Goal: Complete application form

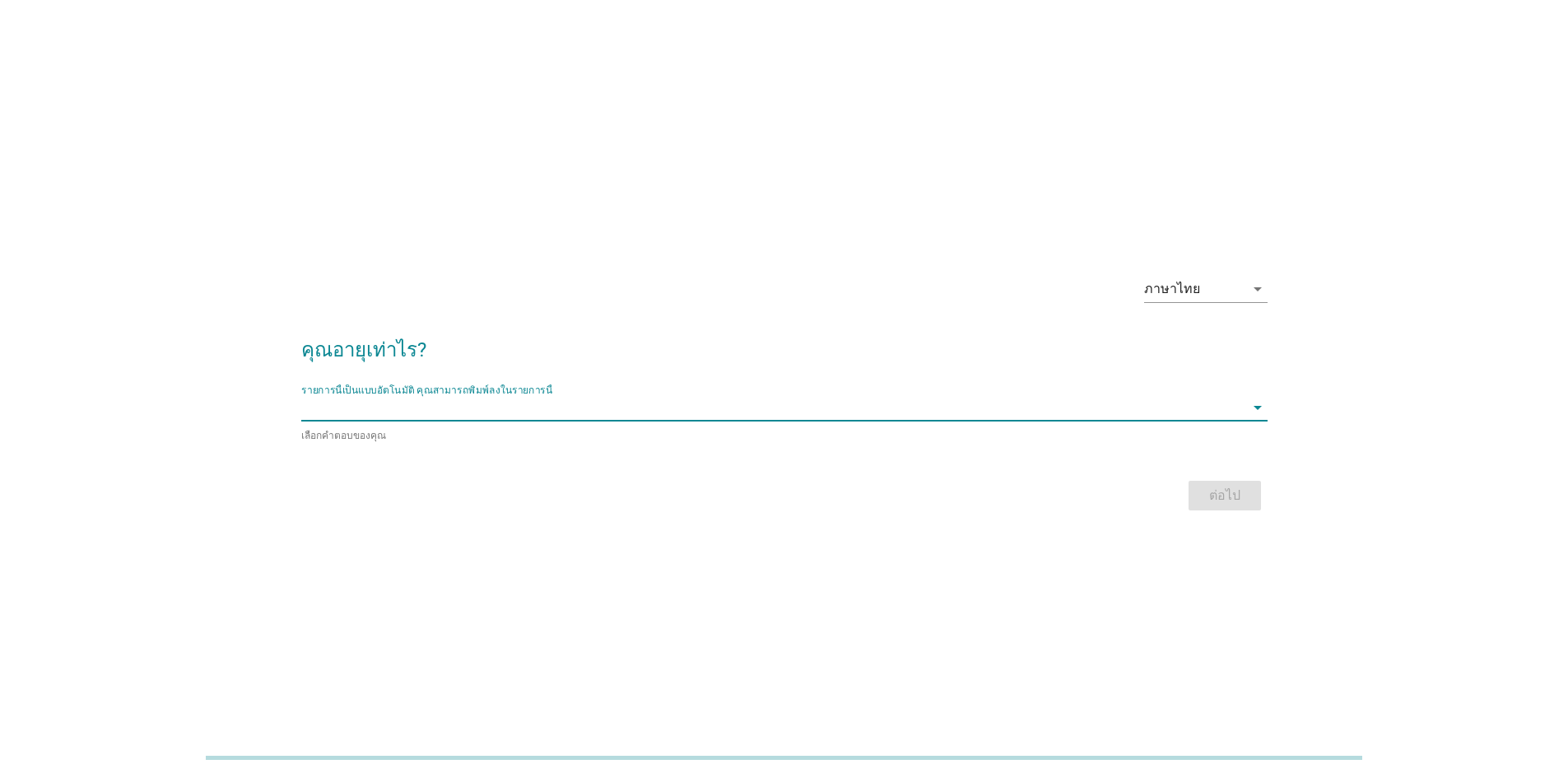
click at [400, 403] on input "รายการนี้เป็นแบบอัตโนมัติ คุณสามารถพิมพ์ลงในรายการนี้" at bounding box center [772, 407] width 943 height 26
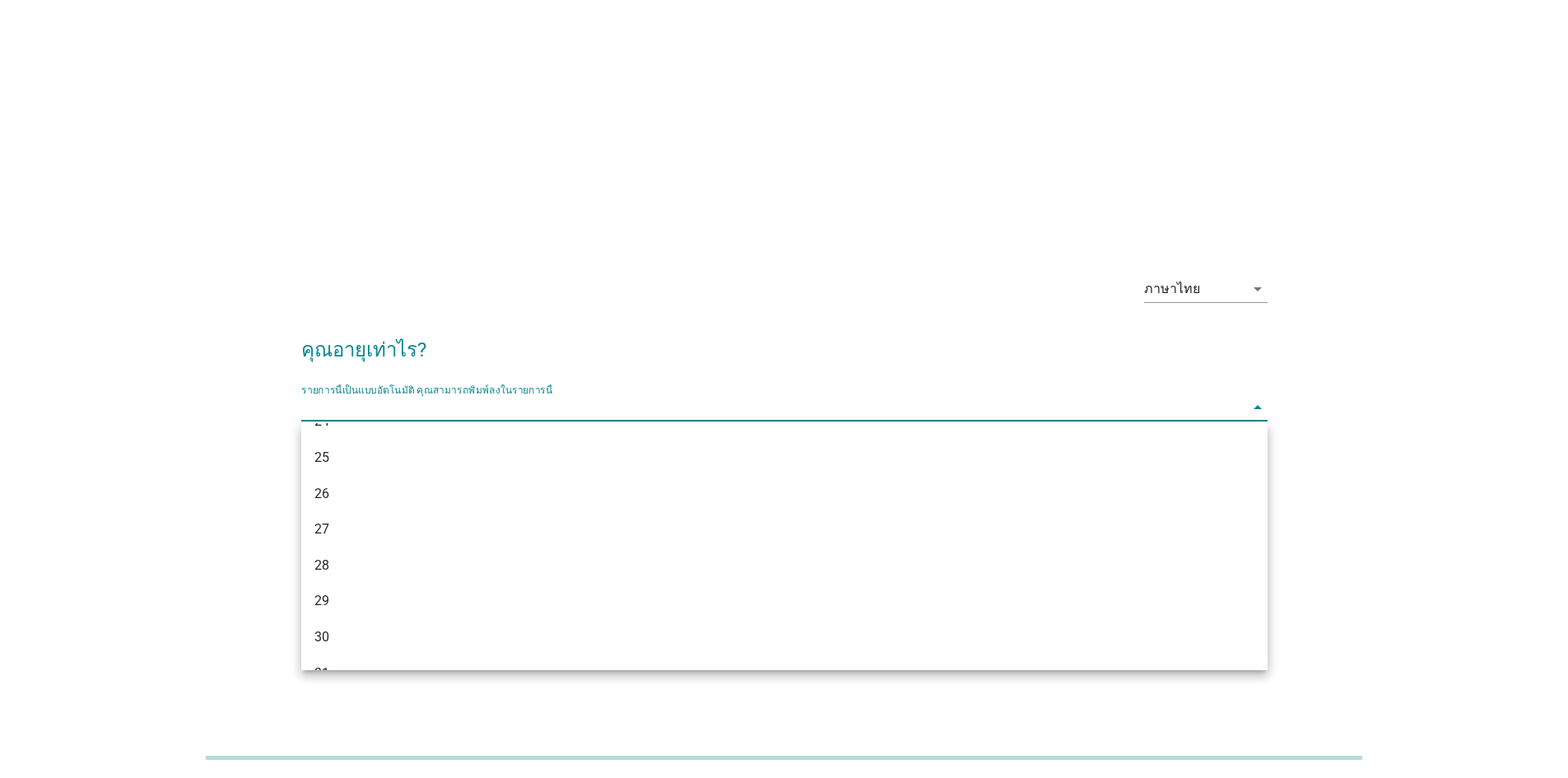
scroll to position [495, 0]
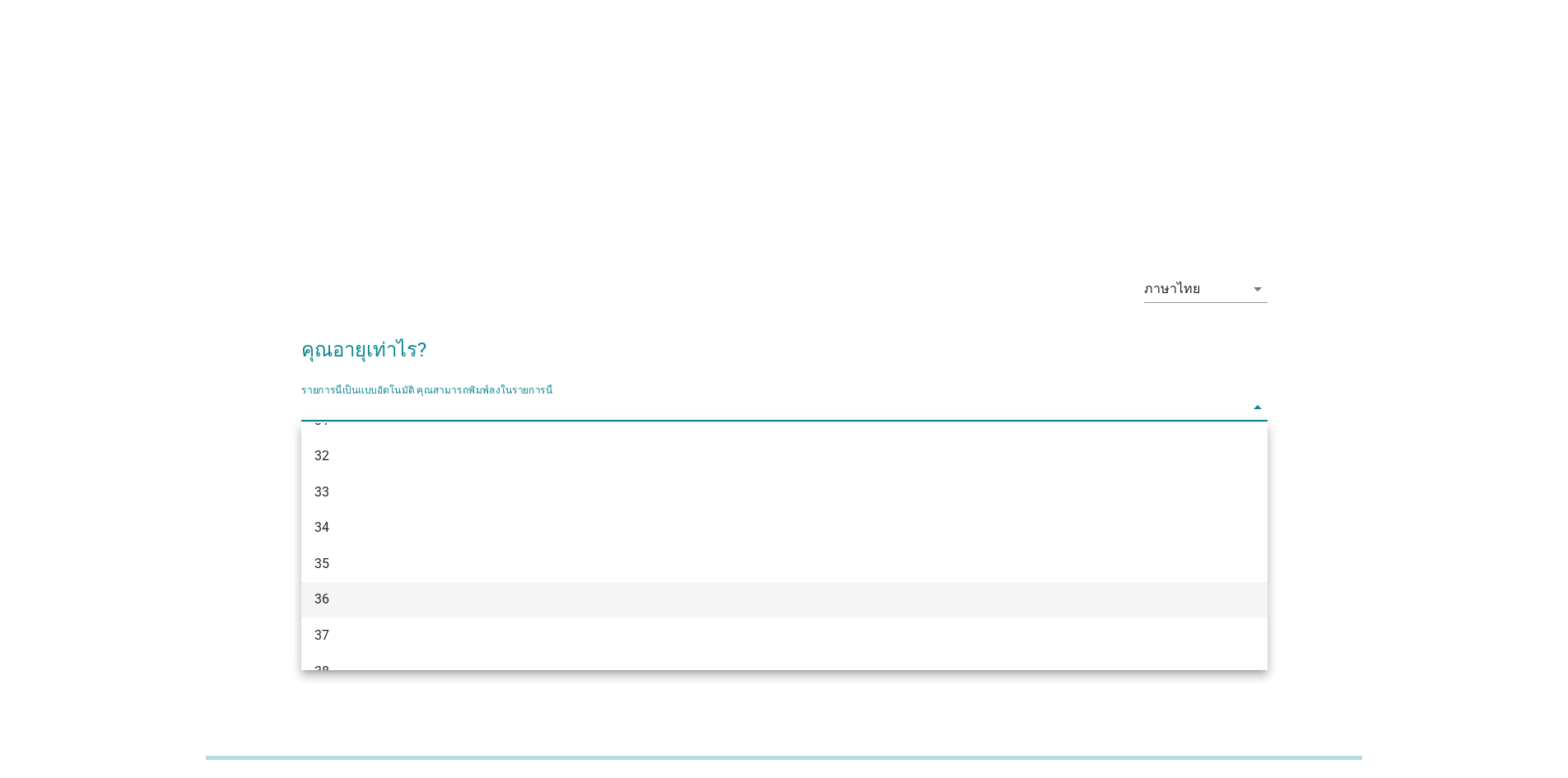
click at [413, 599] on div "36" at bounding box center [746, 599] width 862 height 20
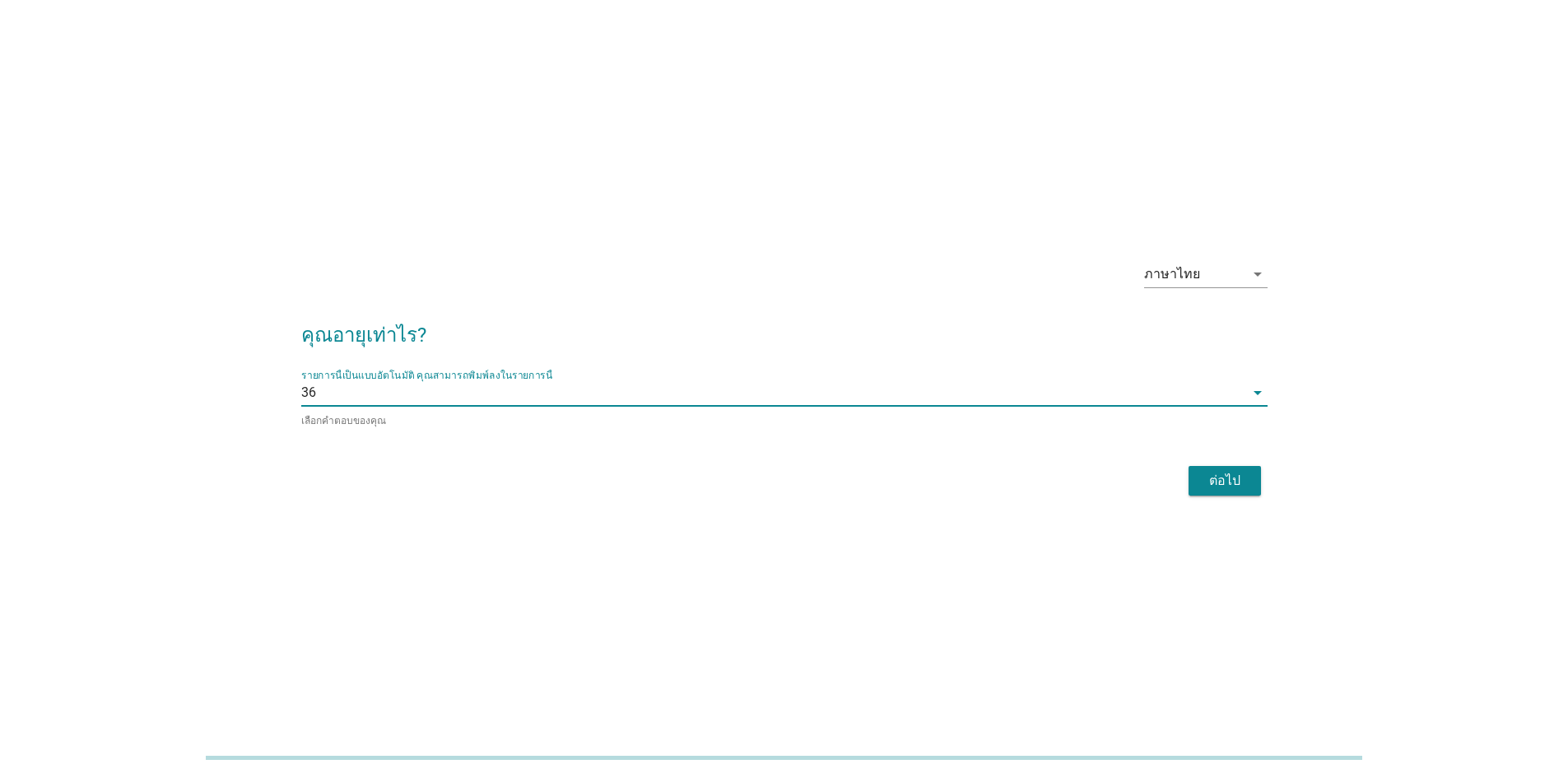
scroll to position [40, 0]
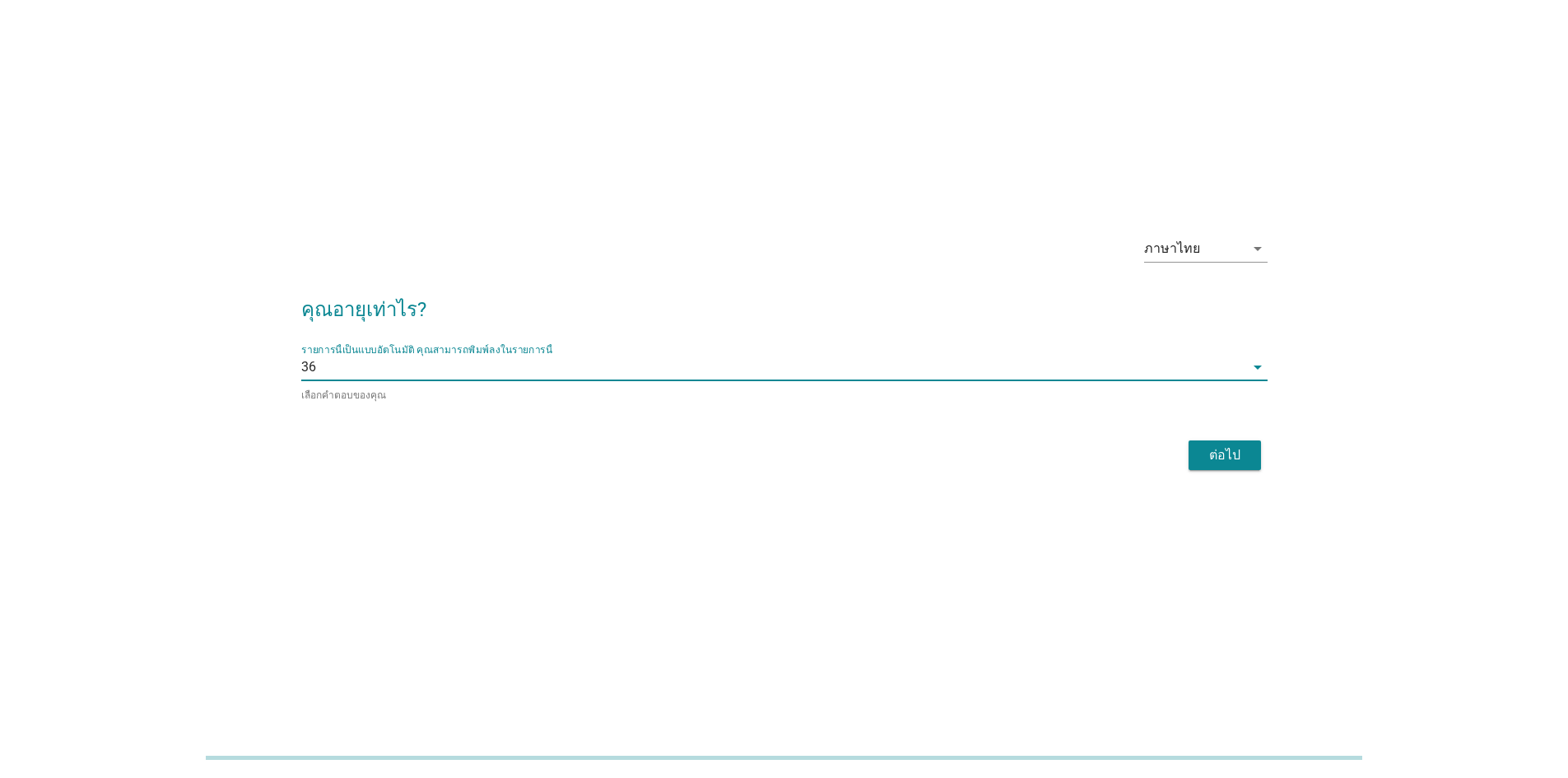
click at [1218, 458] on div "ต่อไป" at bounding box center [1226, 455] width 46 height 20
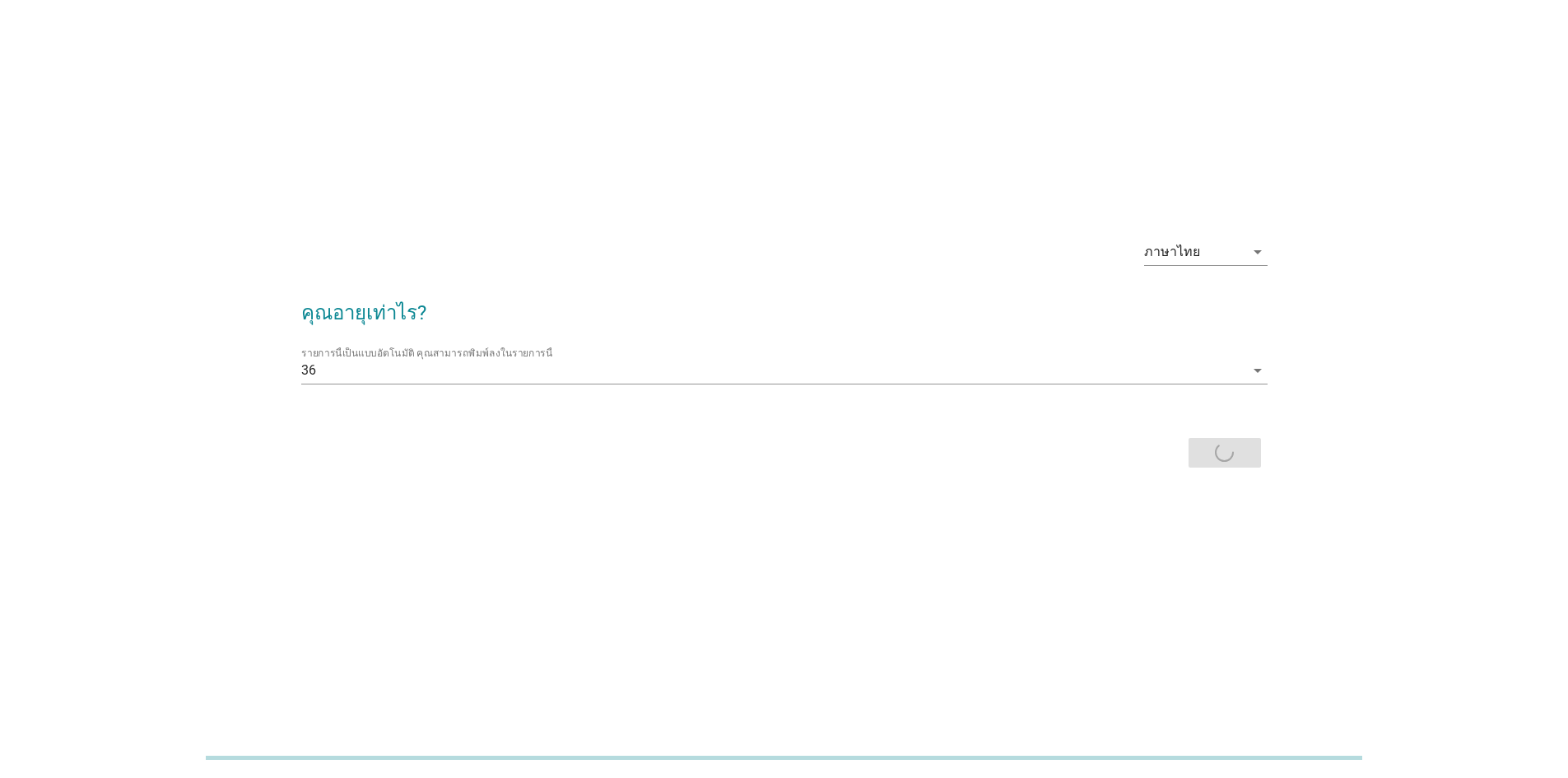
scroll to position [0, 0]
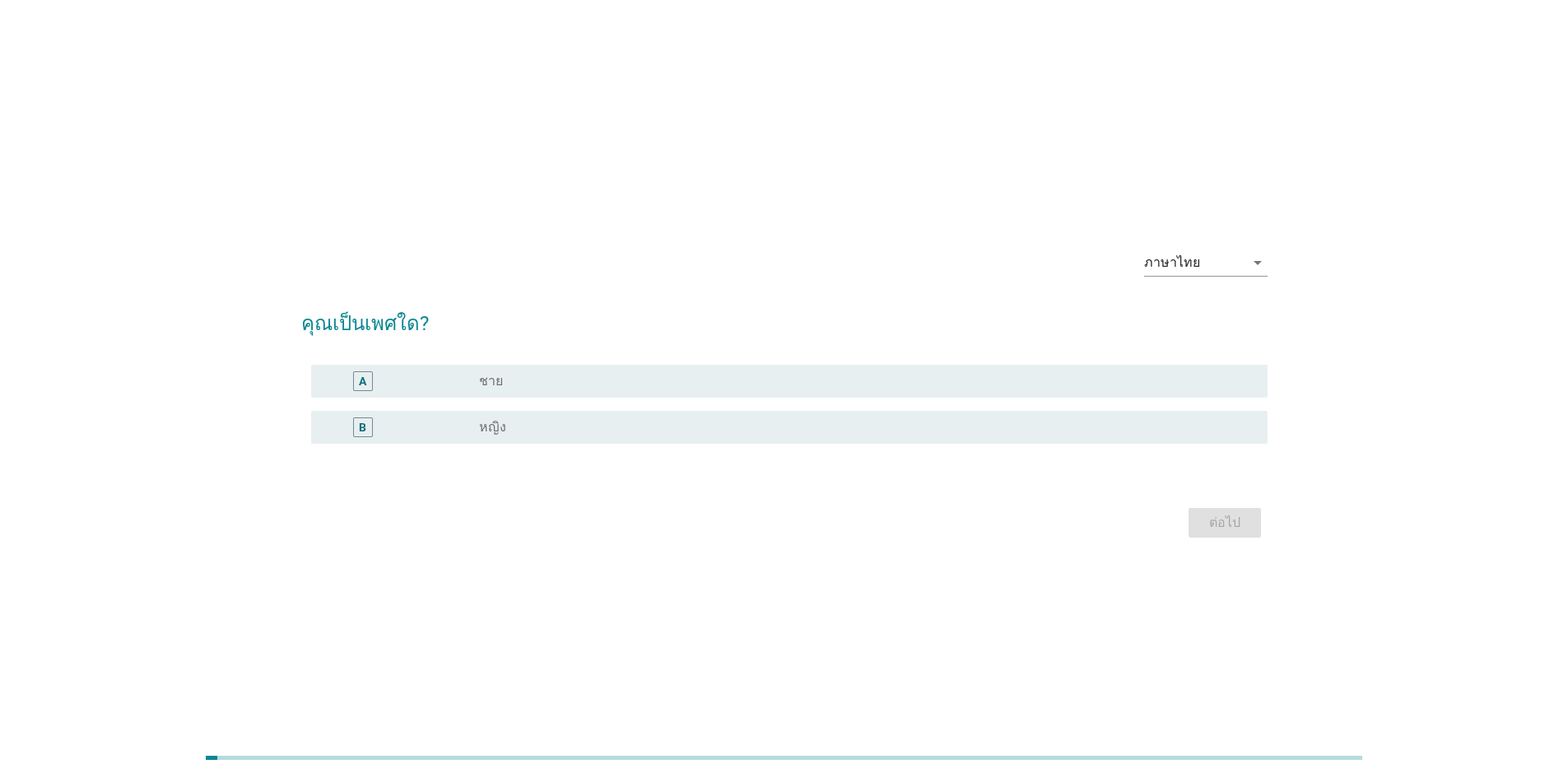
click at [369, 421] on div "B" at bounding box center [363, 427] width 20 height 20
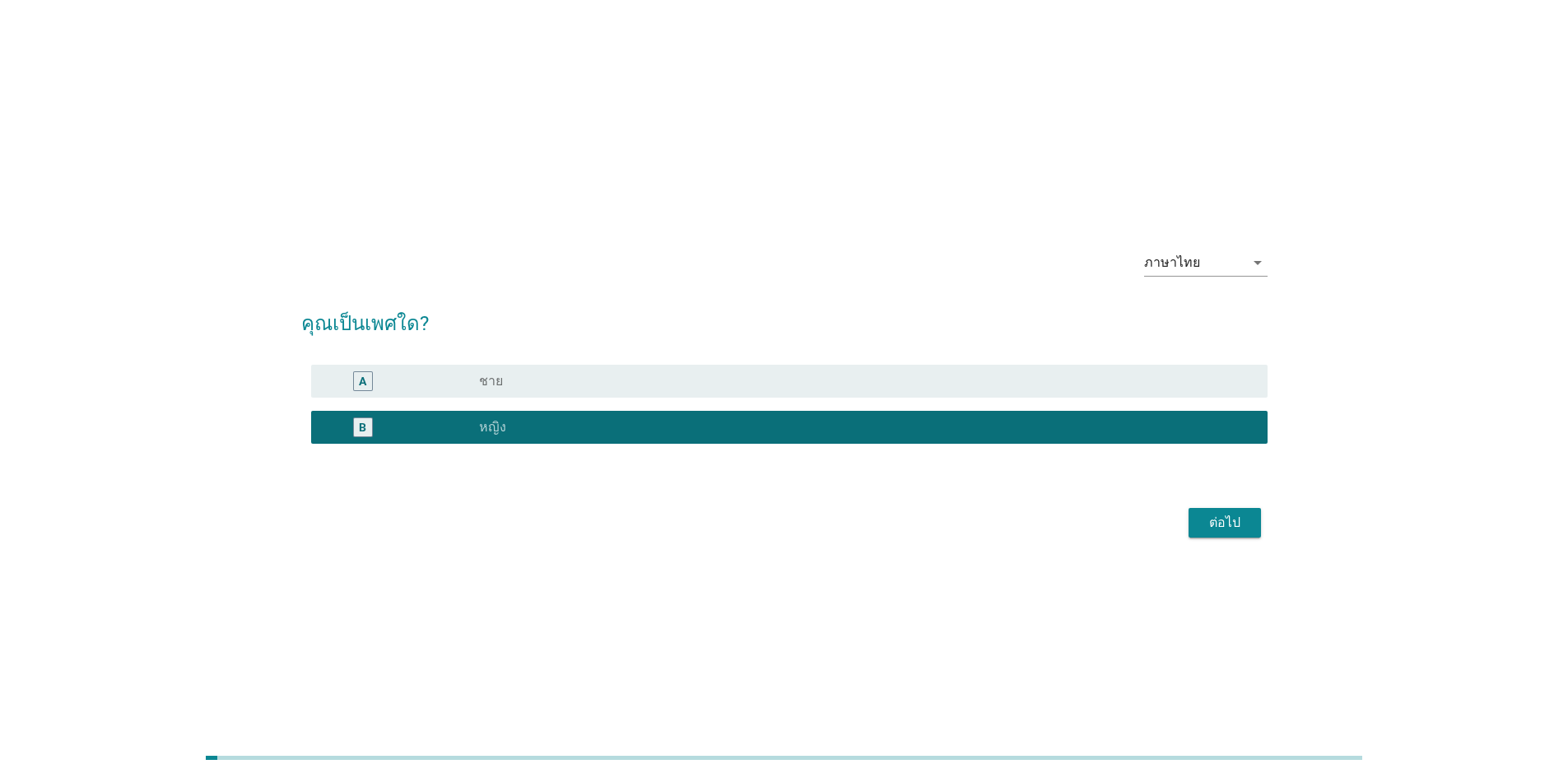
click at [1234, 528] on div "ต่อไป" at bounding box center [1226, 523] width 46 height 20
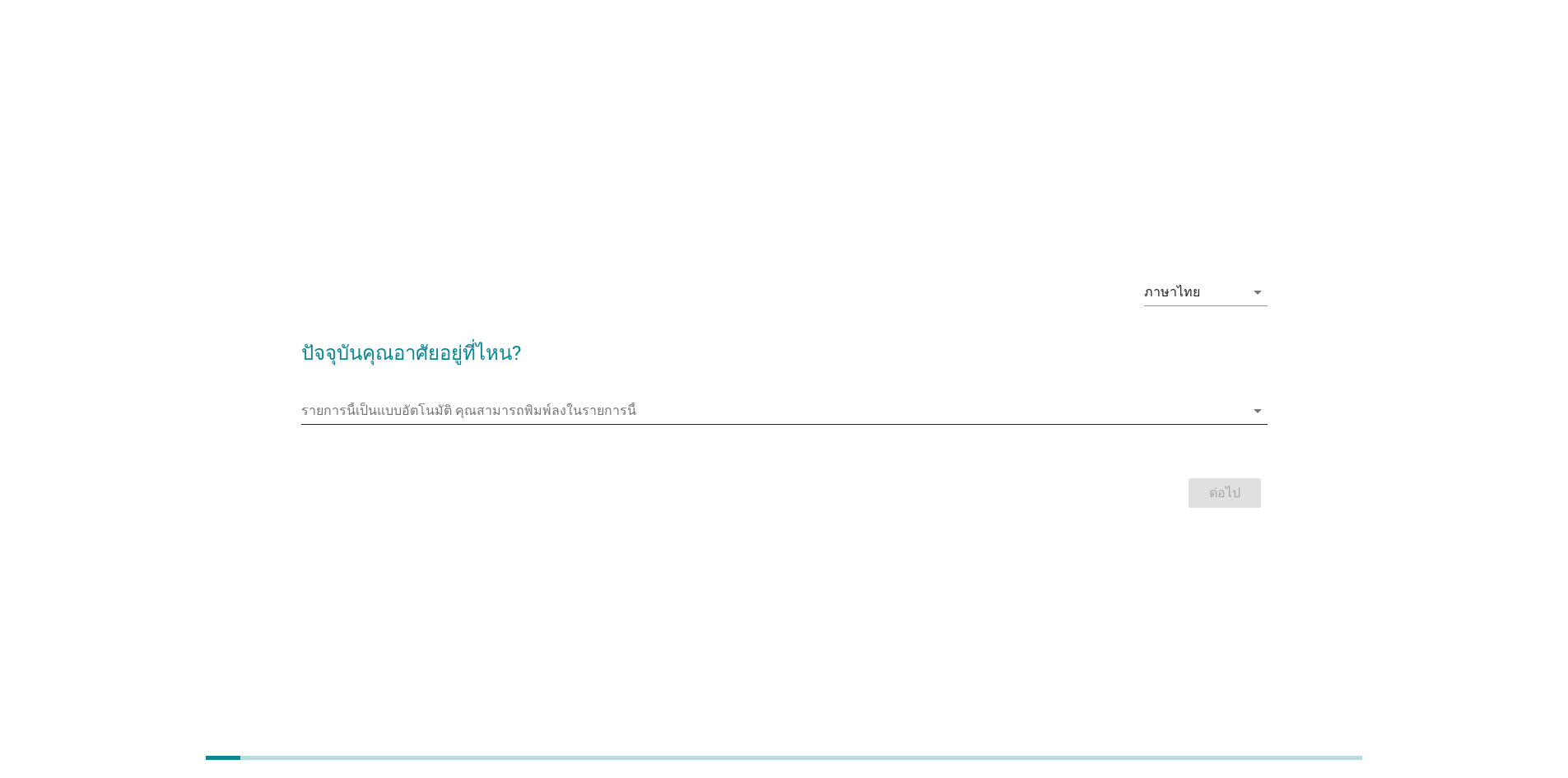
click at [442, 410] on input "รายการนี้เป็นแบบอัตโนมัติ คุณสามารถพิมพ์ลงในรายการนี้" at bounding box center [772, 410] width 943 height 26
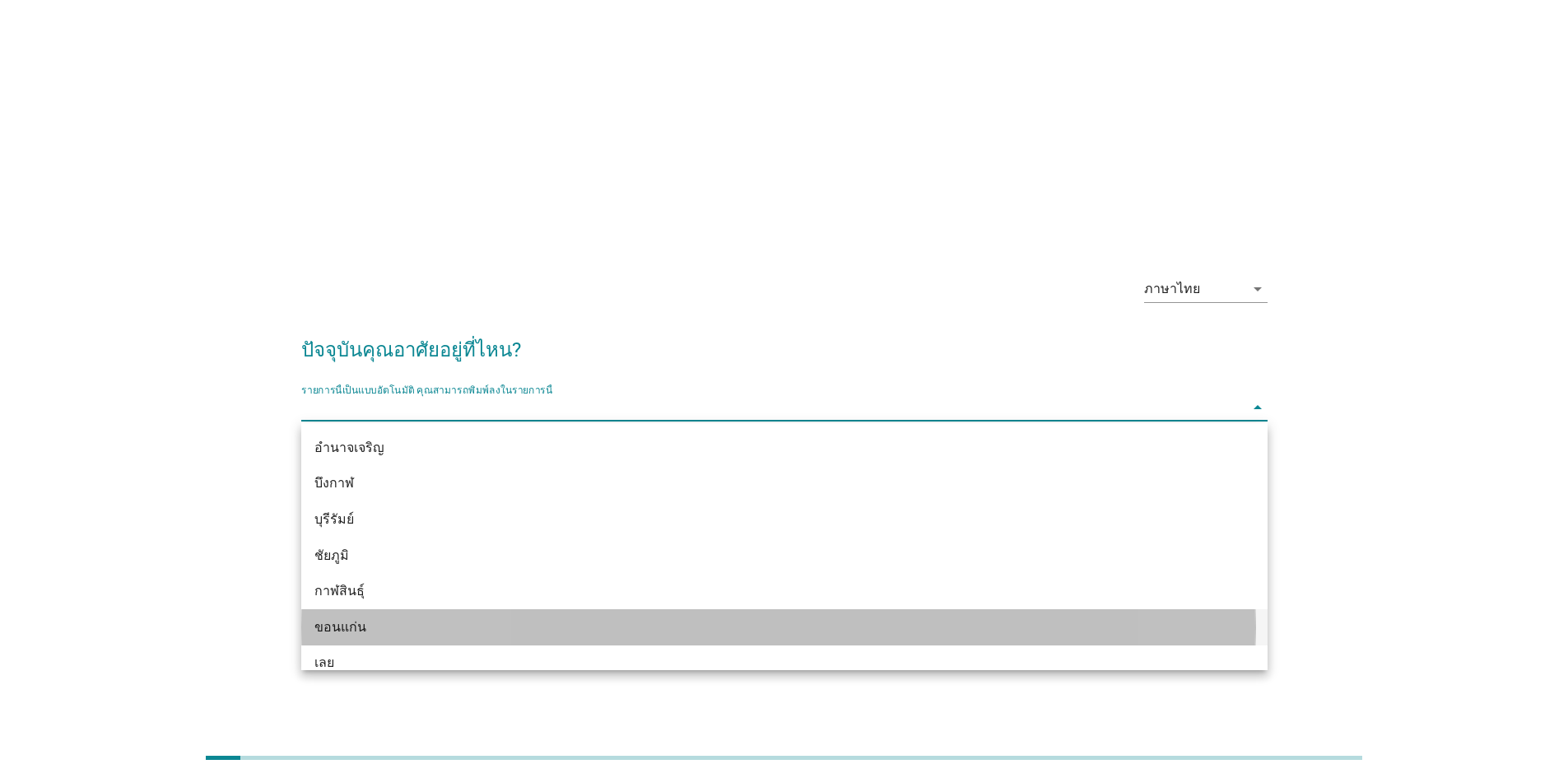
click at [392, 629] on div "ขอนแก่น" at bounding box center [746, 628] width 862 height 20
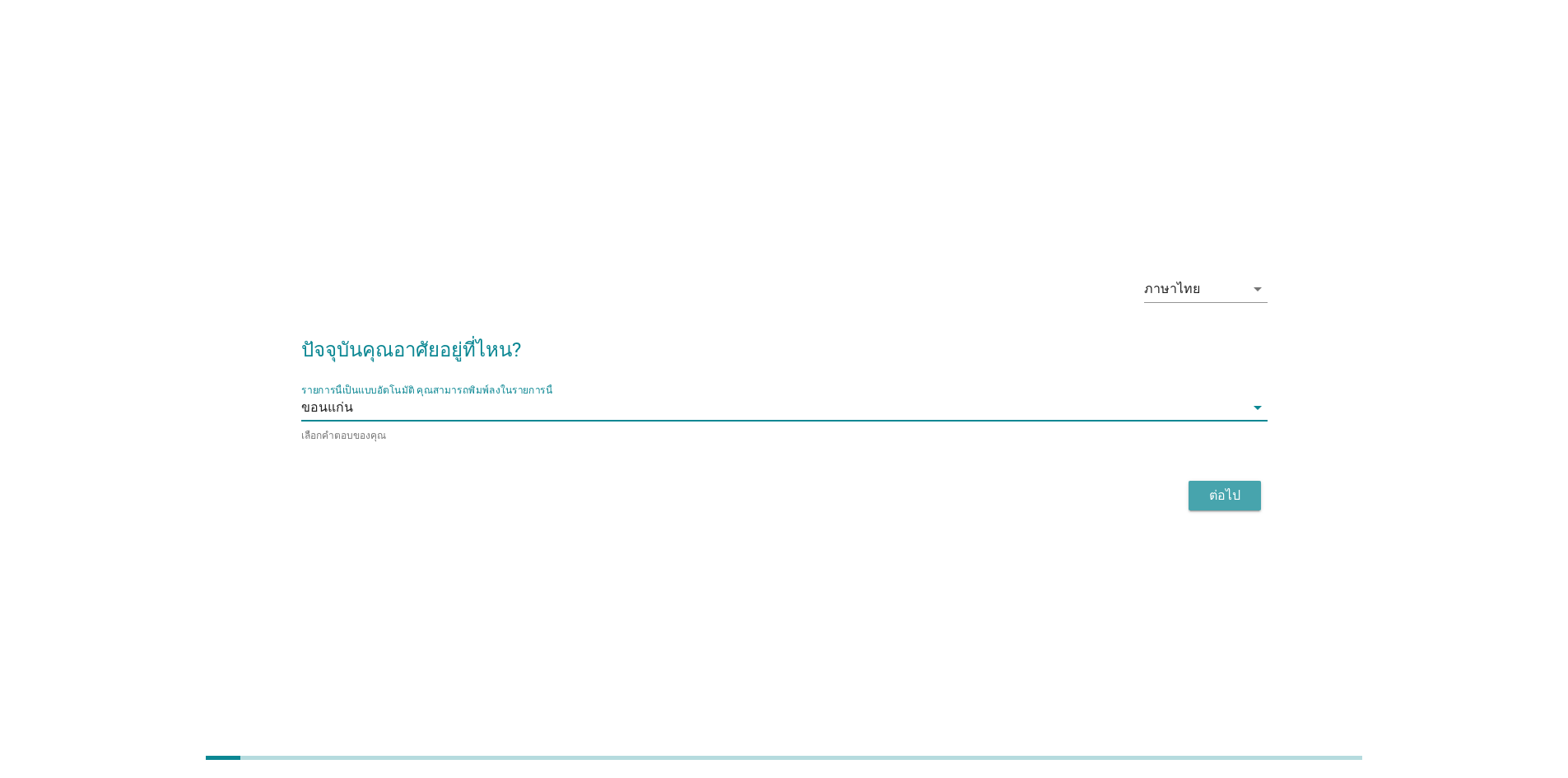
click at [1218, 494] on div "ต่อไป" at bounding box center [1226, 495] width 46 height 20
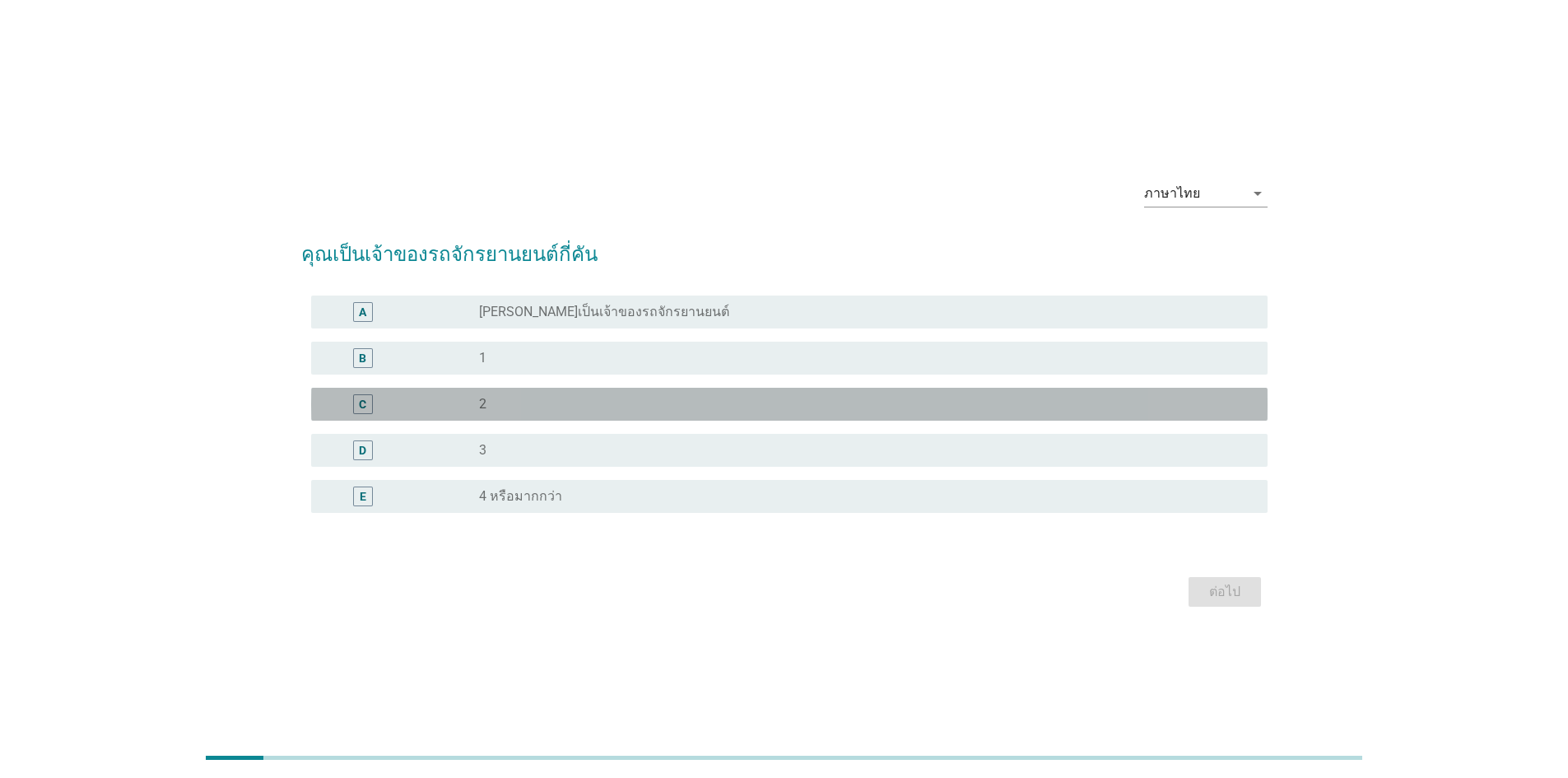
click at [365, 401] on div "C" at bounding box center [363, 403] width 7 height 17
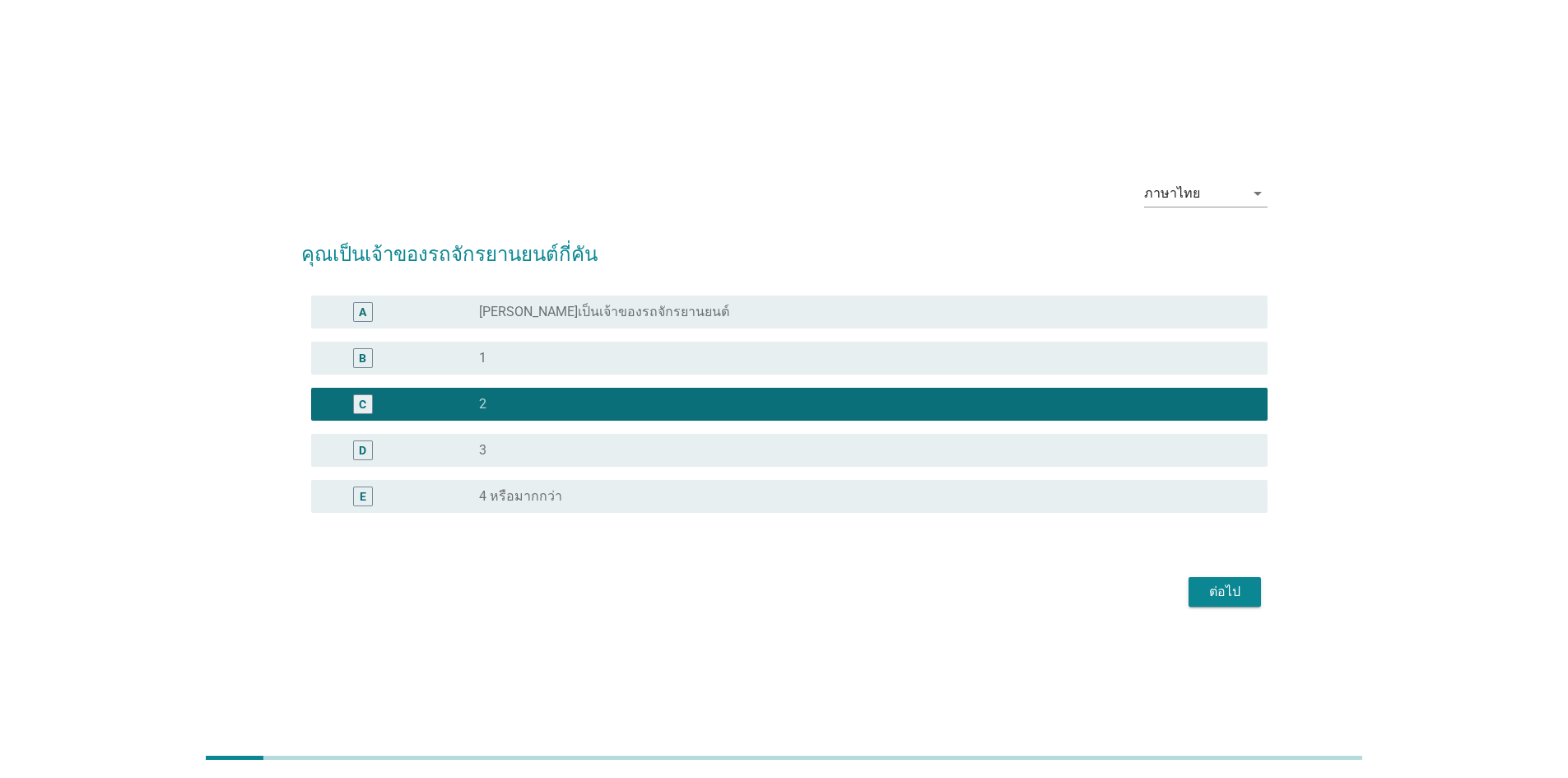
click at [1219, 592] on div "ต่อไป" at bounding box center [1226, 592] width 46 height 20
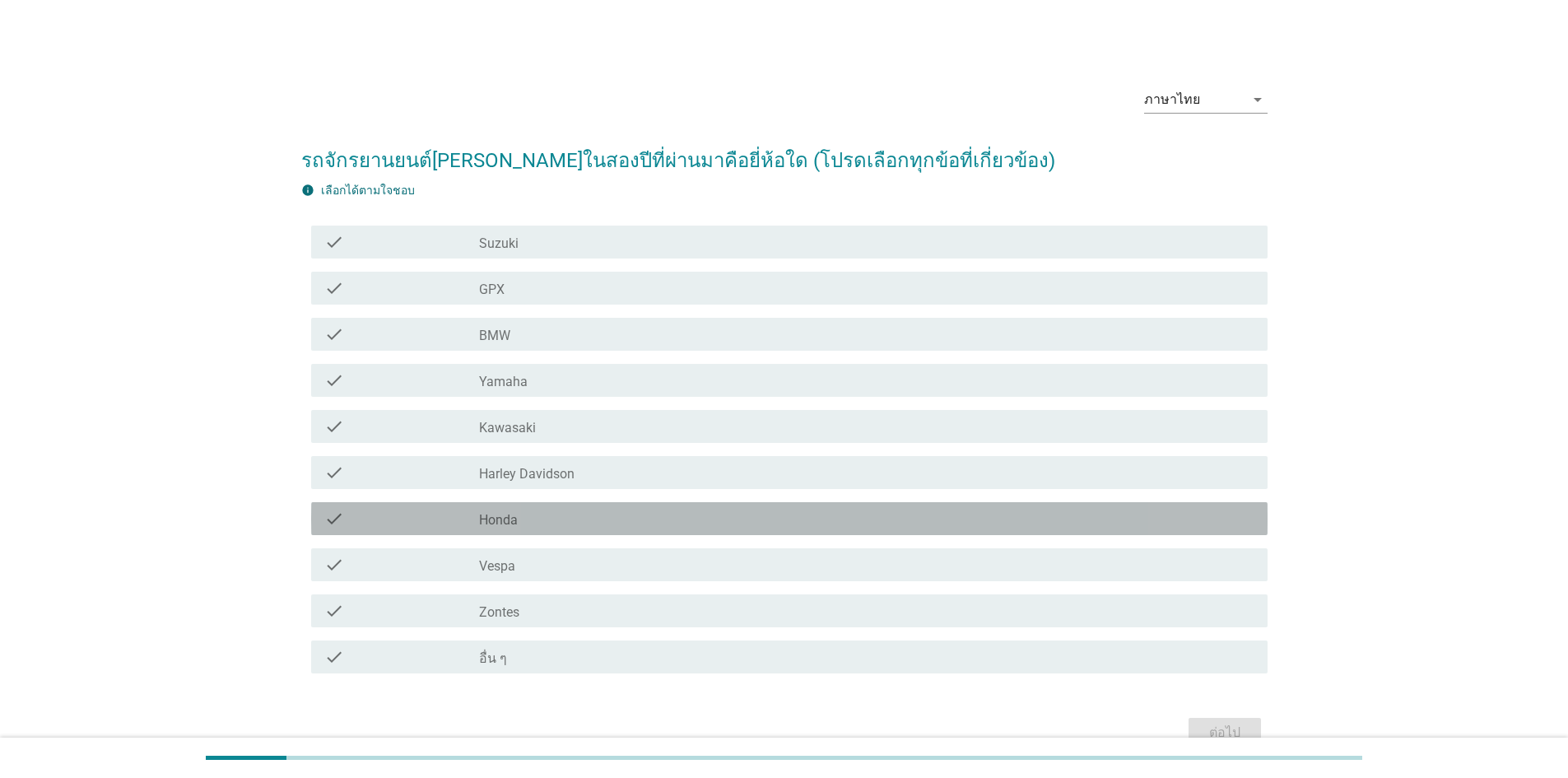
click at [505, 521] on label "Honda" at bounding box center [498, 520] width 38 height 16
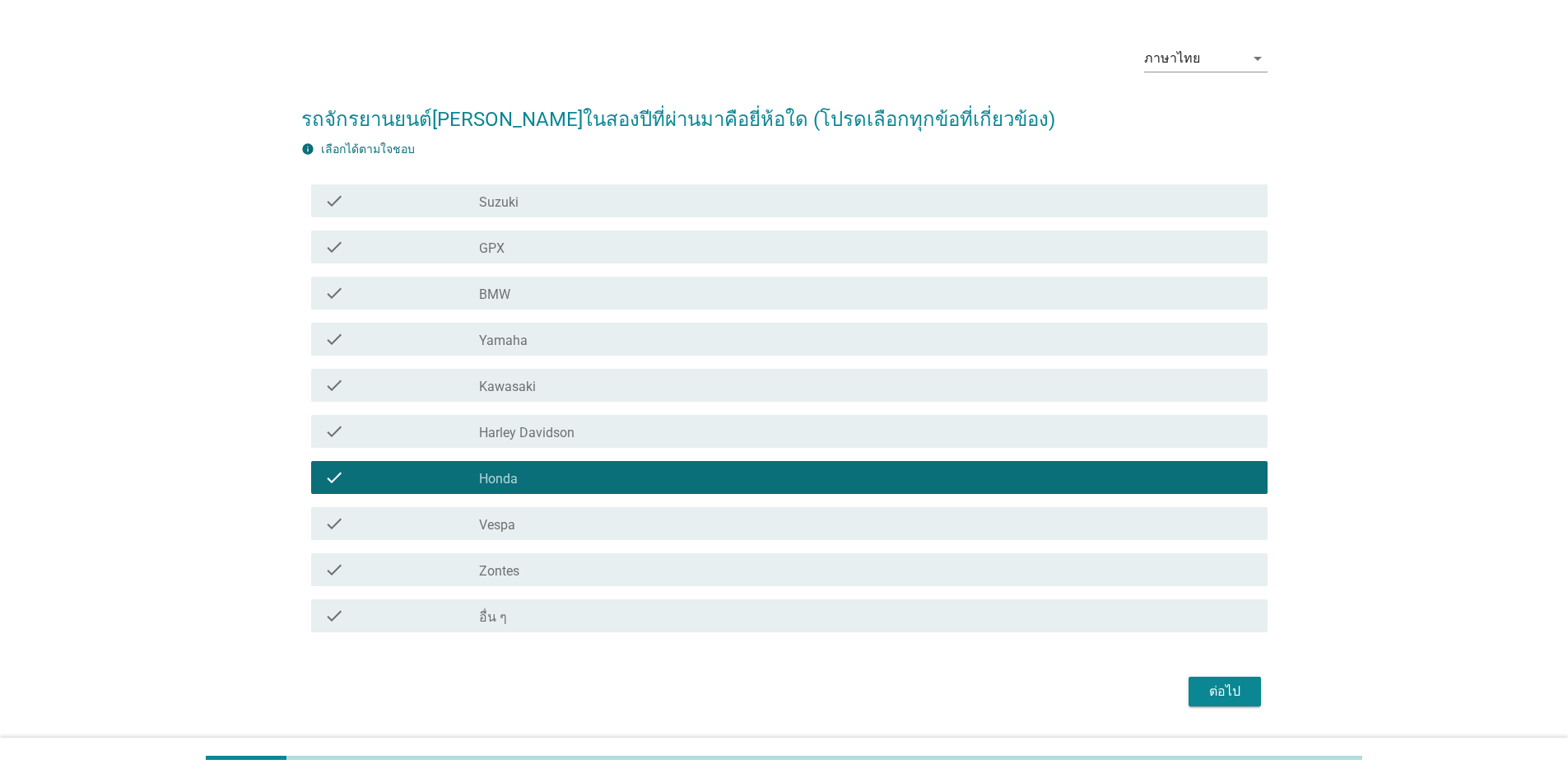
scroll to position [82, 0]
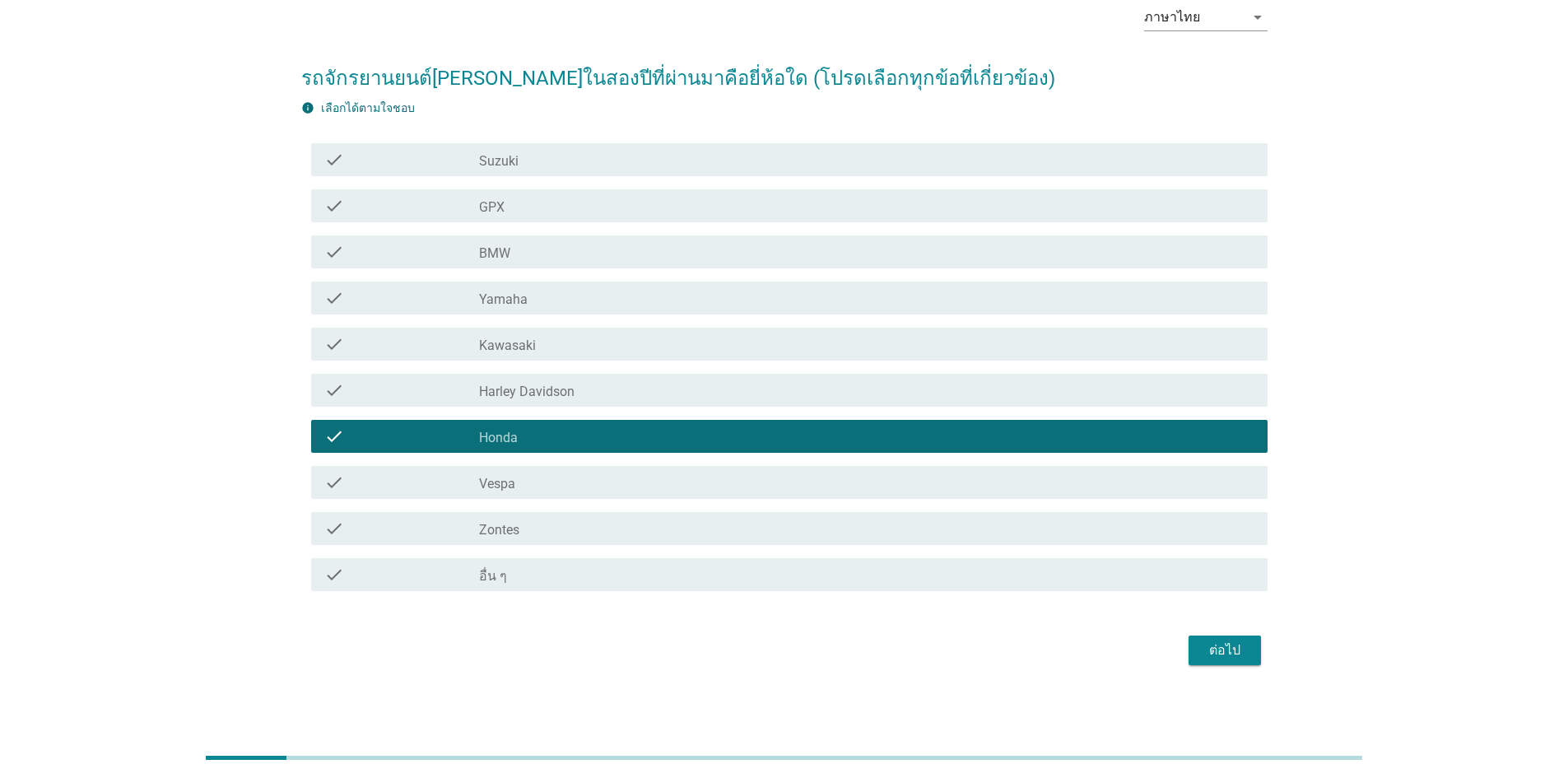
click at [1216, 646] on div "ต่อไป" at bounding box center [1226, 650] width 46 height 20
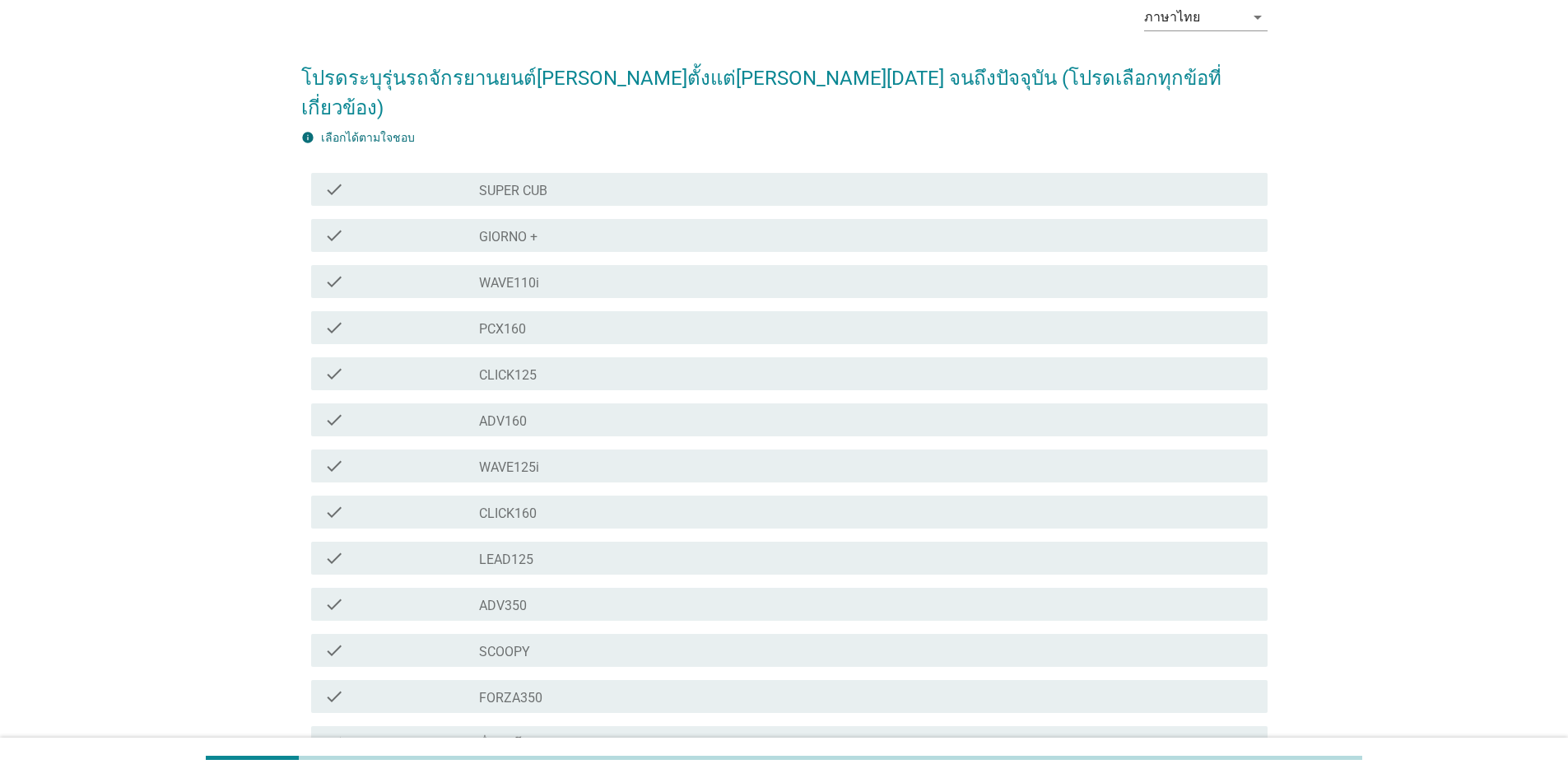
scroll to position [0, 0]
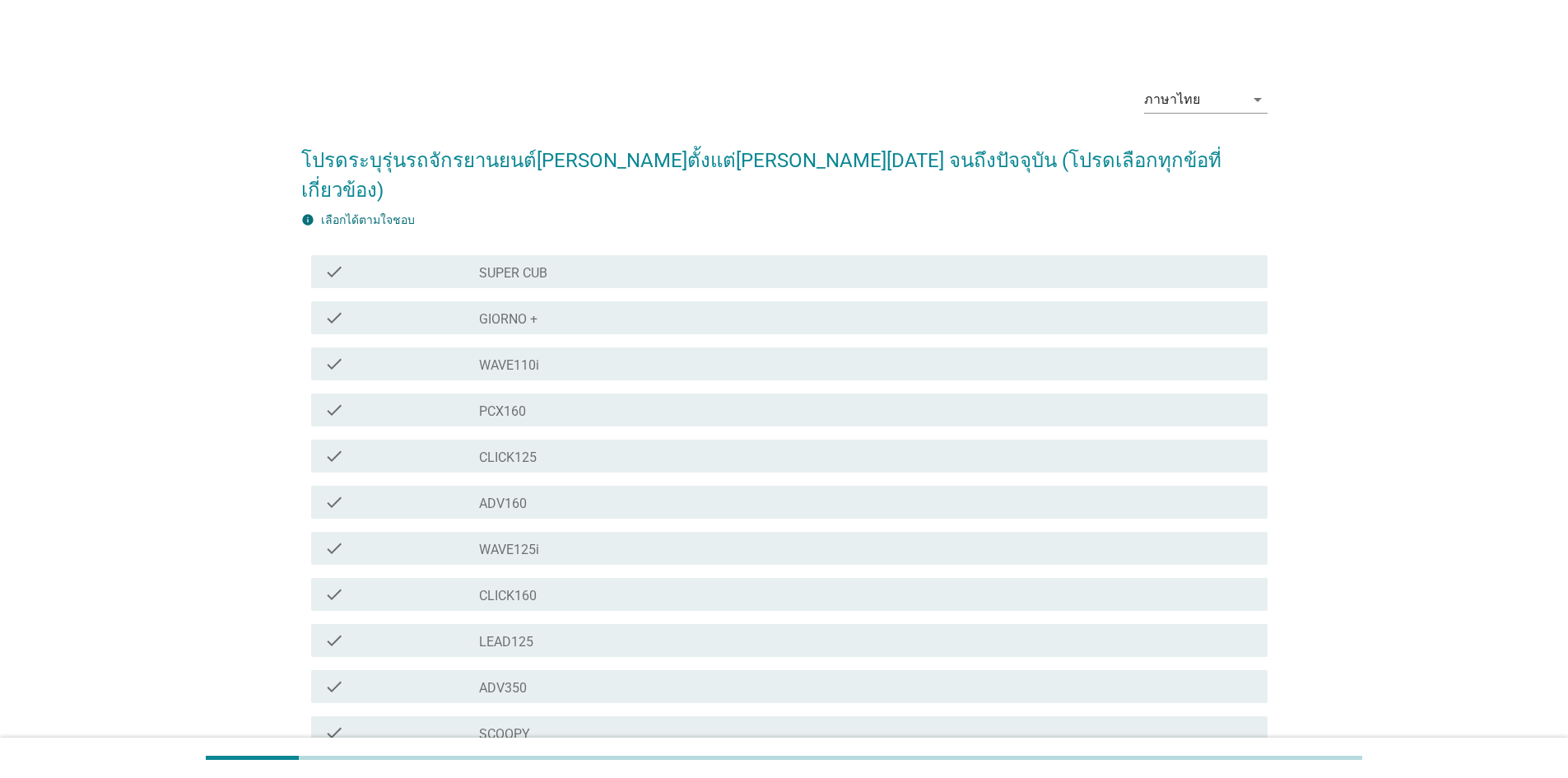
click at [517, 403] on label "PCX160" at bounding box center [502, 411] width 46 height 16
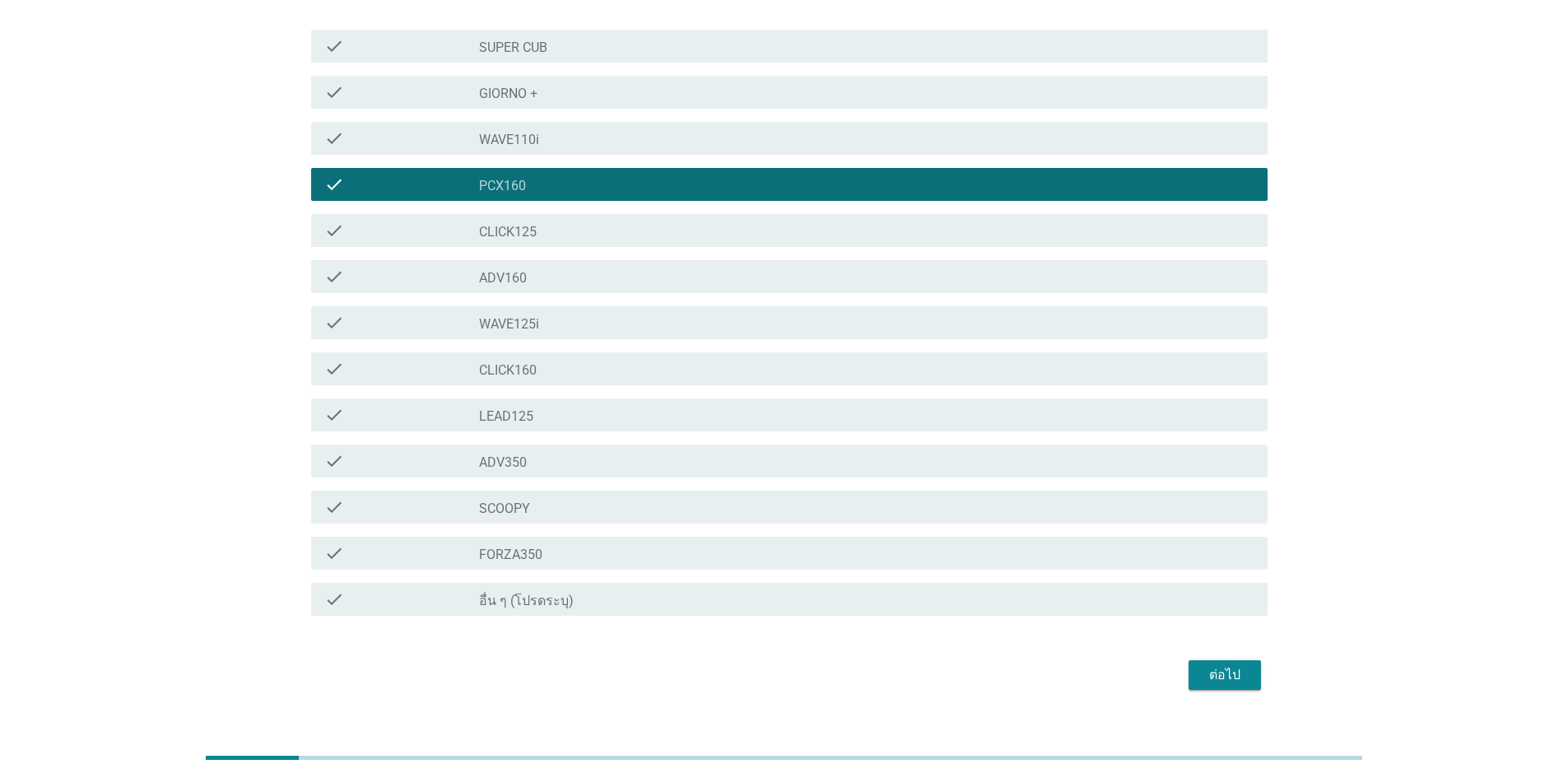
scroll to position [143, 0]
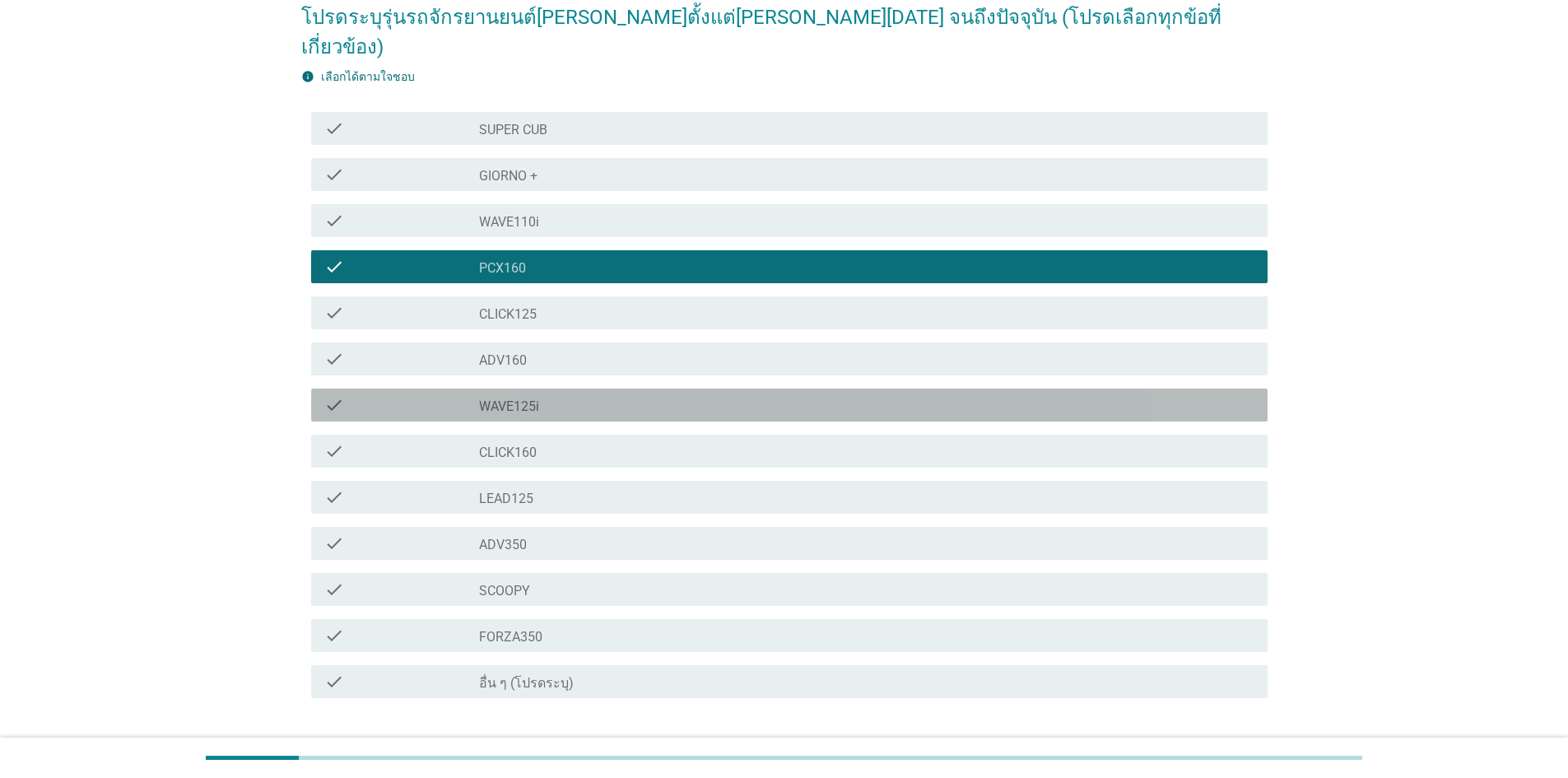
click at [627, 395] on div "check_box_outline_blank WAVE125i" at bounding box center [867, 405] width 776 height 20
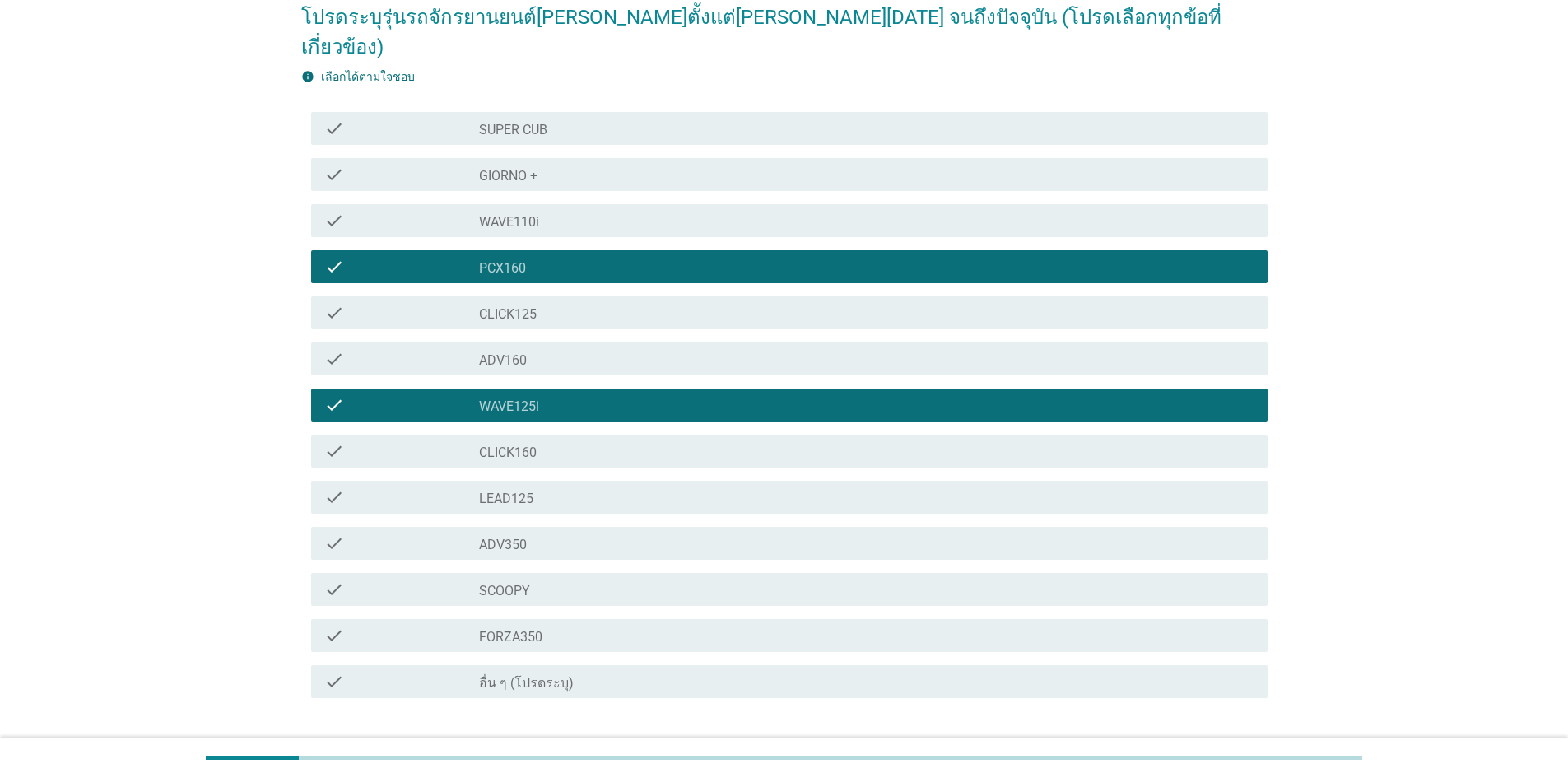
click at [1227, 748] on div "ต่อไป" at bounding box center [1226, 757] width 46 height 20
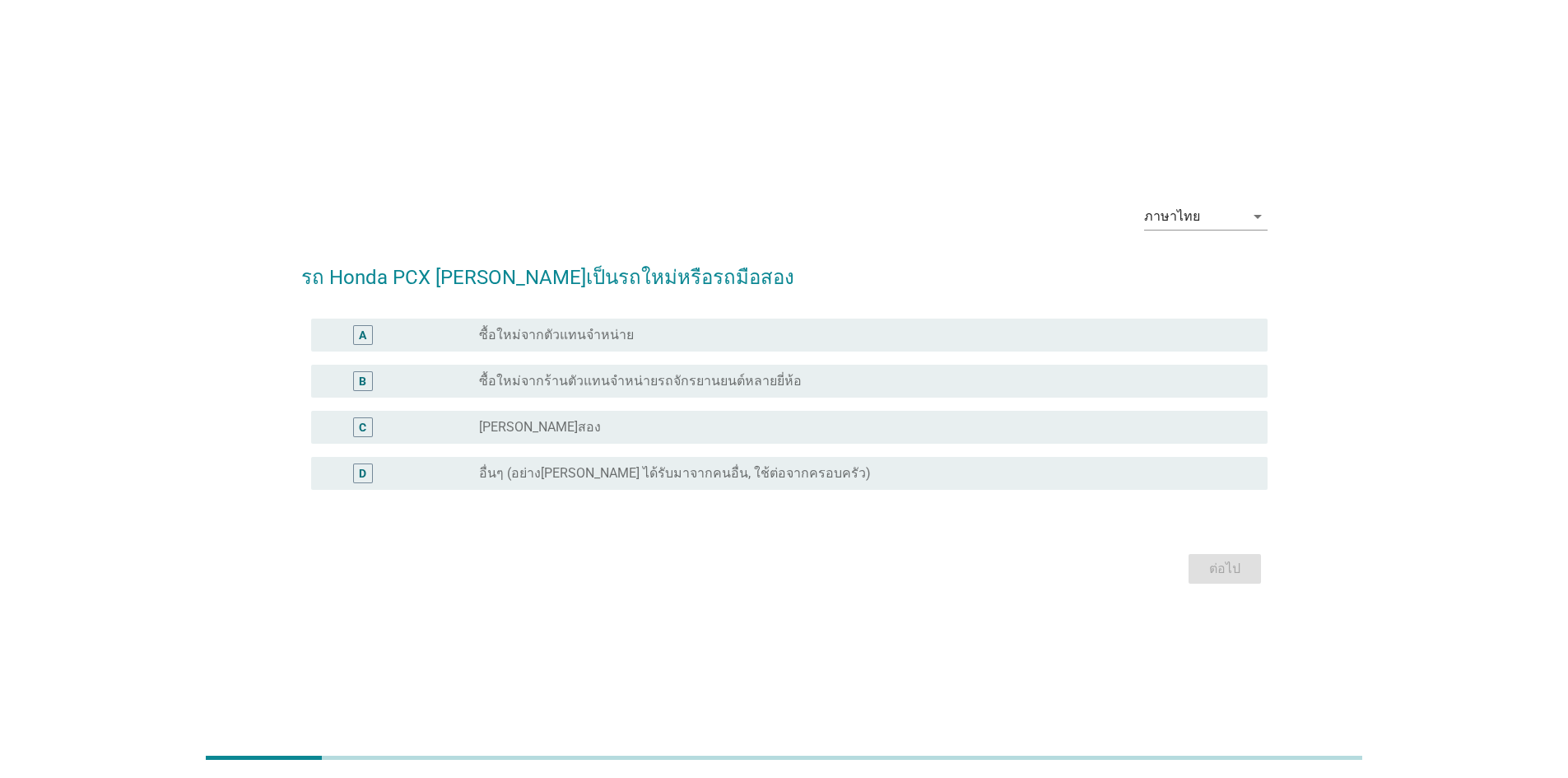
click at [564, 393] on div "B radio_button_unchecked ซื้อใหม่จากร้านตัวแทนจำหน่ายรถจักรยานยนต์หลายยี่ห้อ" at bounding box center [789, 381] width 957 height 33
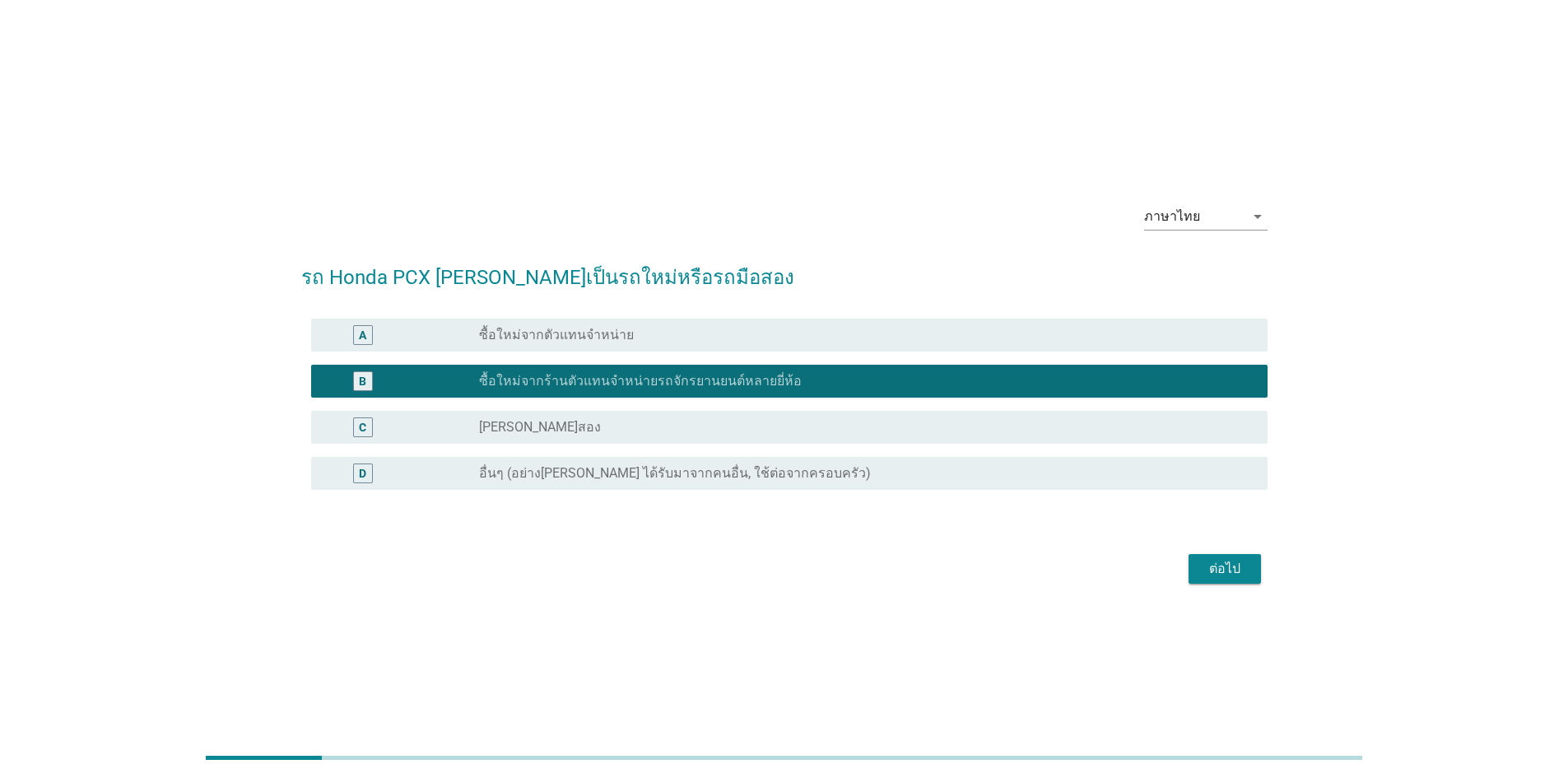
click at [1202, 572] on div "ต่อไป" at bounding box center [1226, 569] width 46 height 20
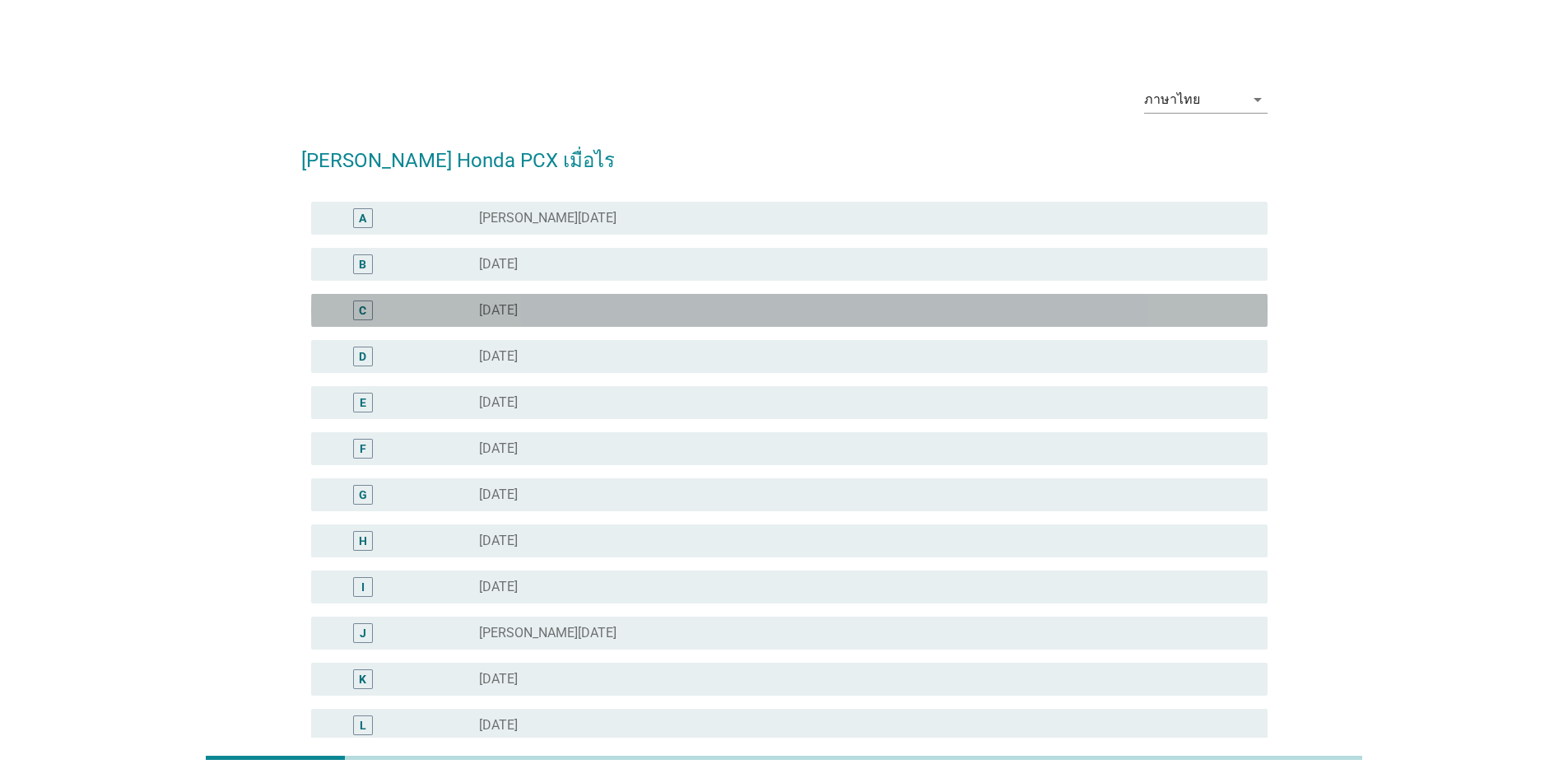
click at [363, 304] on div "C" at bounding box center [363, 309] width 7 height 17
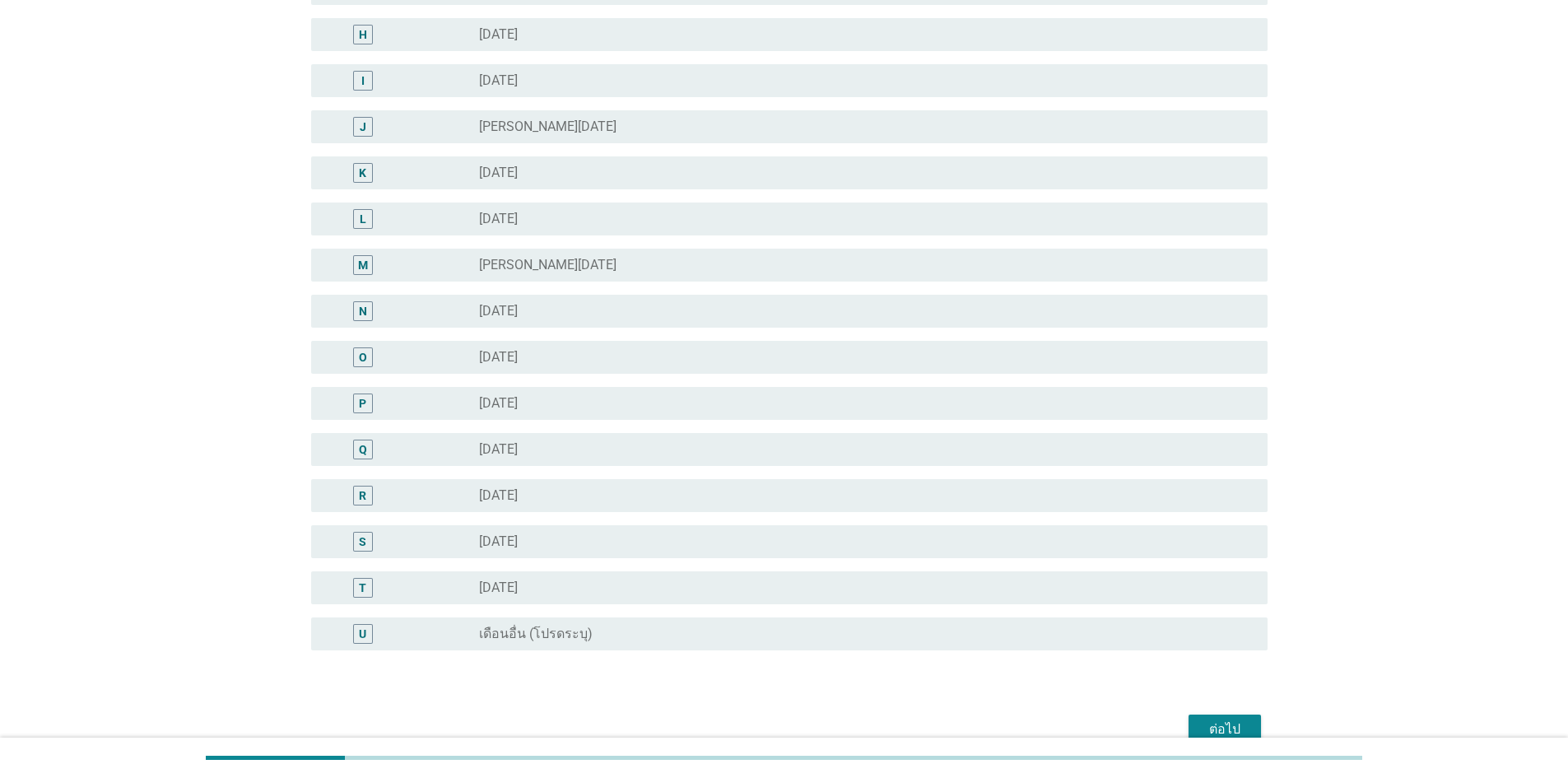
scroll to position [590, 0]
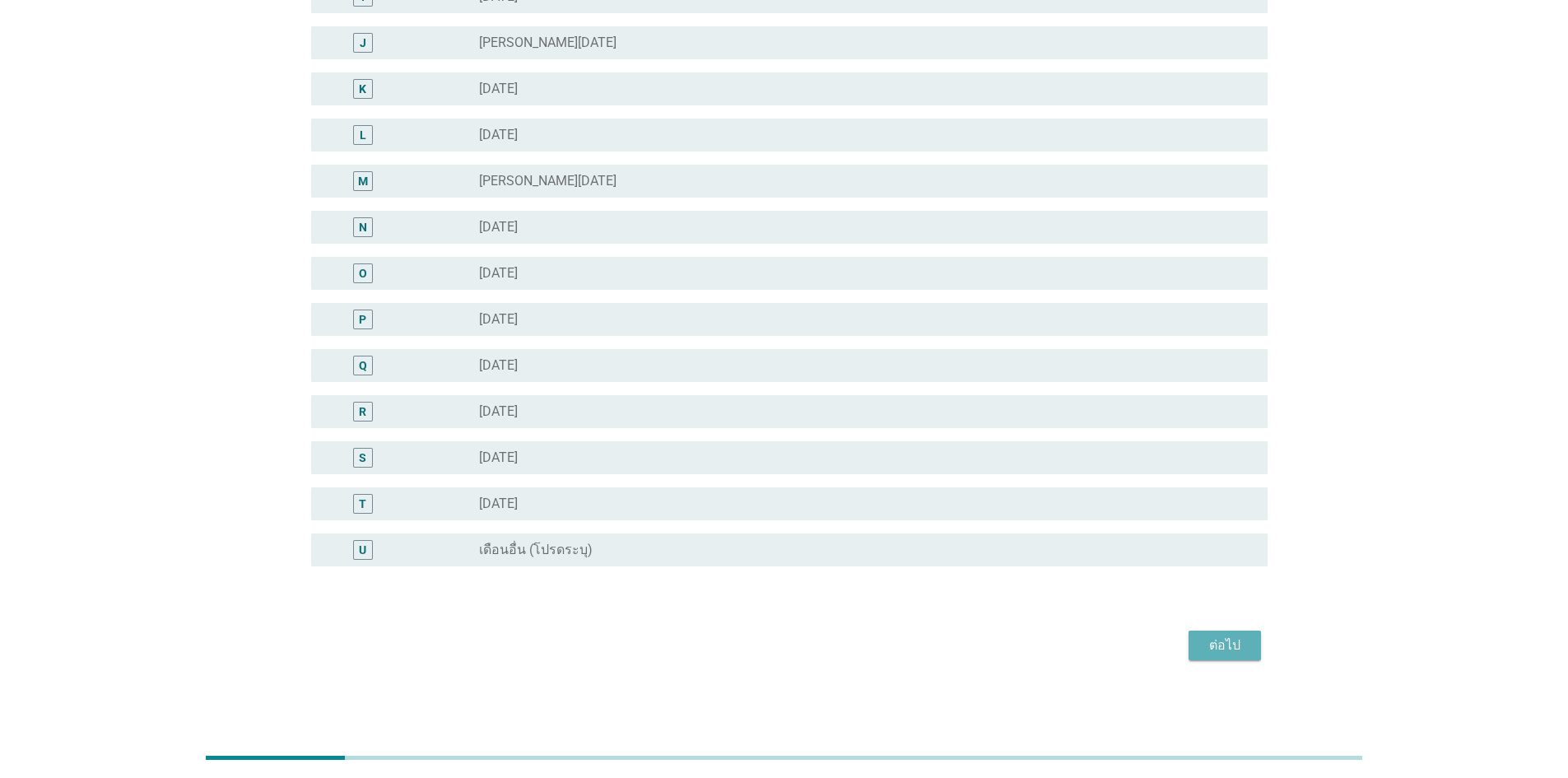
click at [1240, 642] on div "ต่อไป" at bounding box center [1226, 646] width 46 height 20
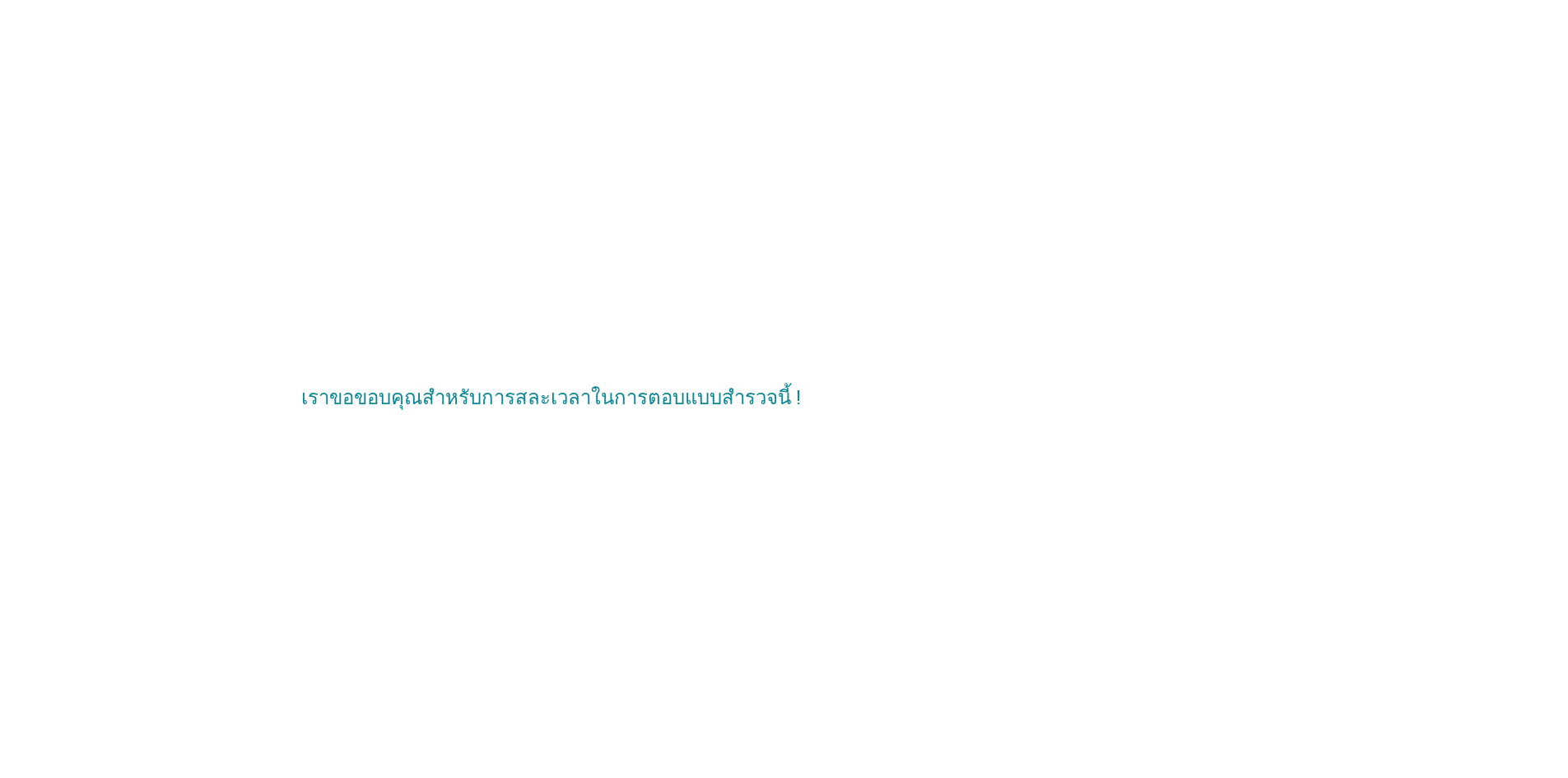
scroll to position [0, 0]
